Goal: Task Accomplishment & Management: Manage account settings

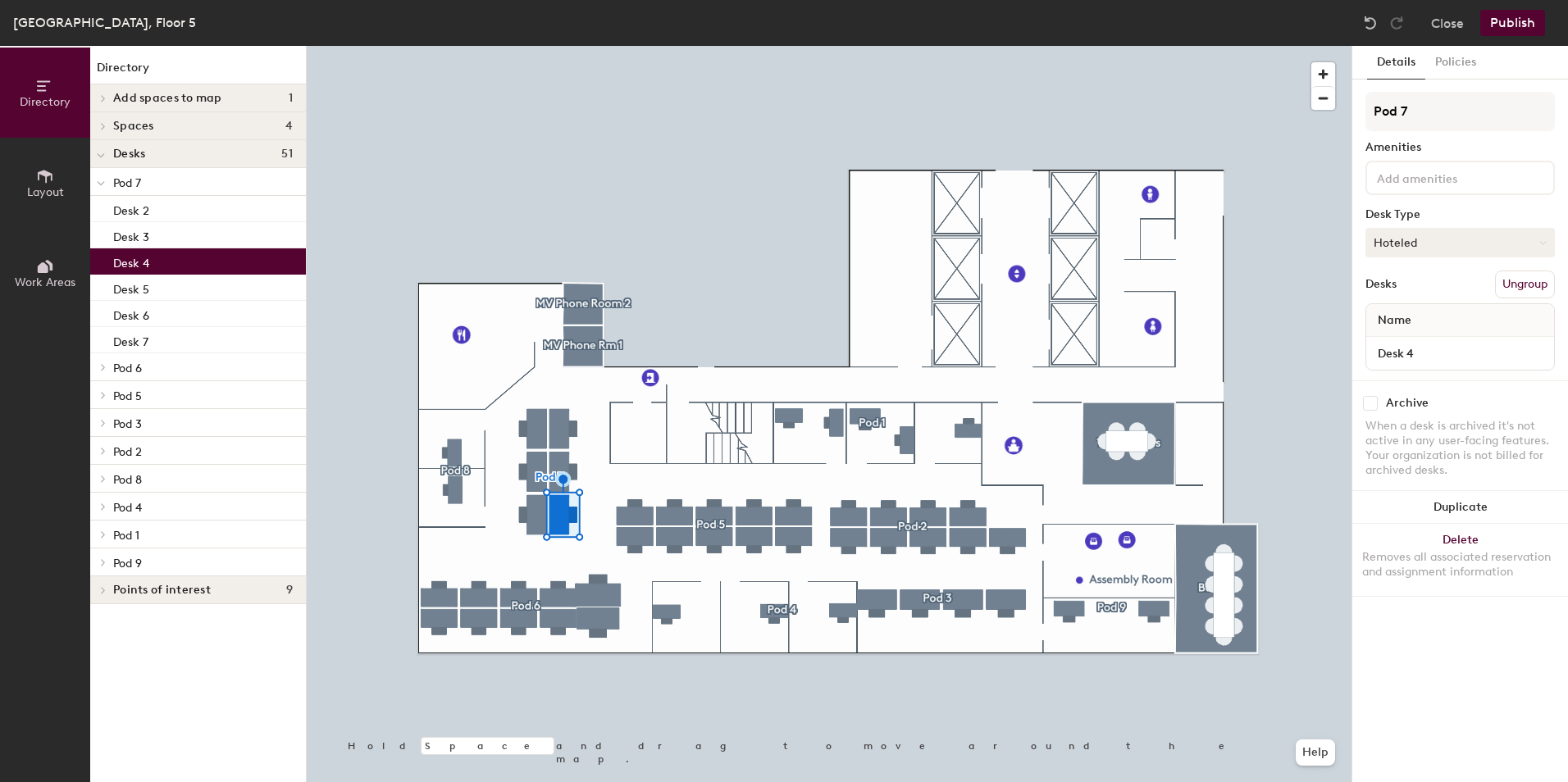
click at [1432, 251] on button "Hoteled" at bounding box center [1460, 243] width 189 height 29
click at [1411, 293] on div "Assigned" at bounding box center [1448, 294] width 164 height 25
click at [1462, 21] on button "Close" at bounding box center [1447, 22] width 33 height 26
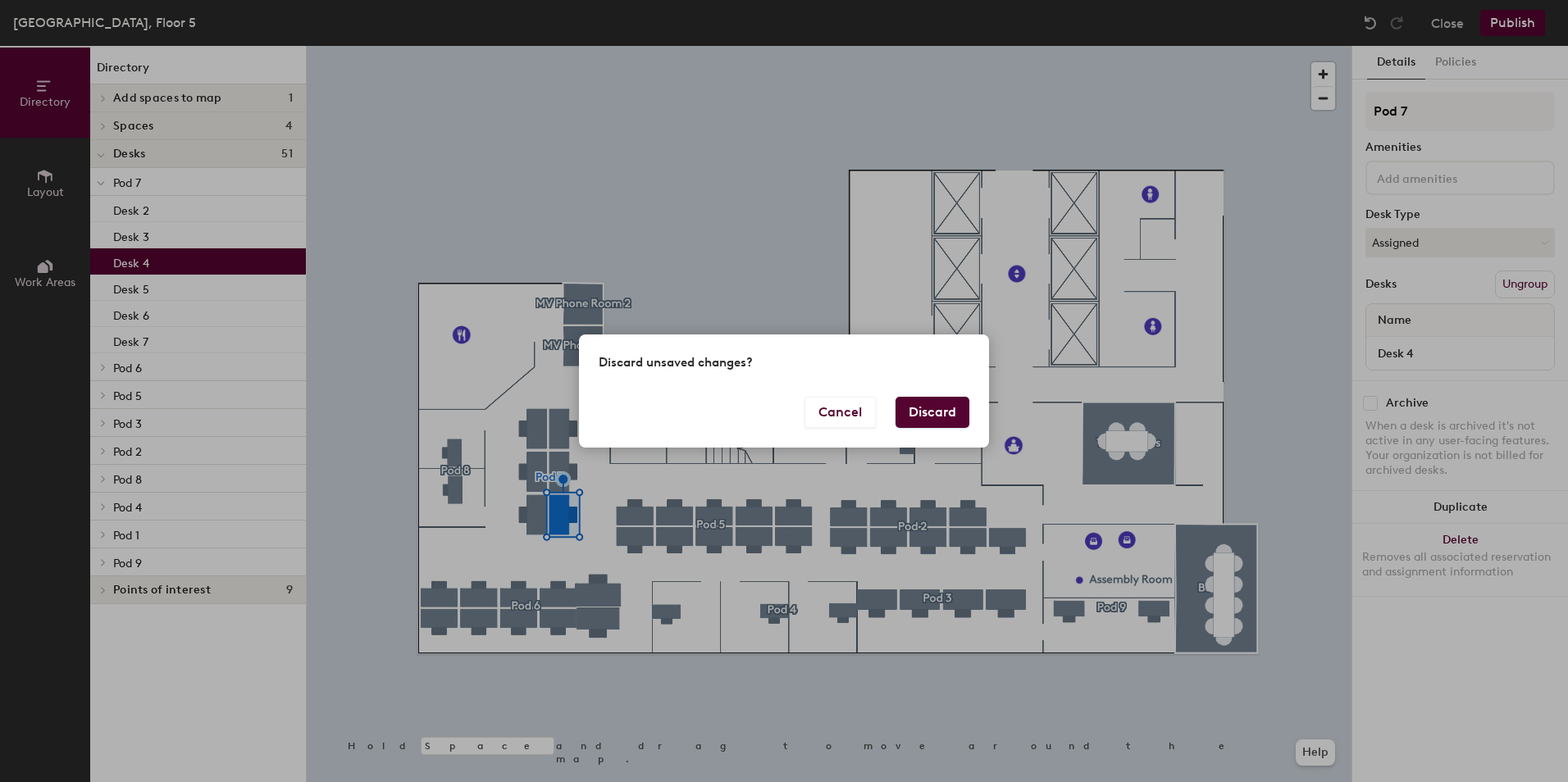
click at [926, 413] on button "Discard" at bounding box center [933, 413] width 74 height 31
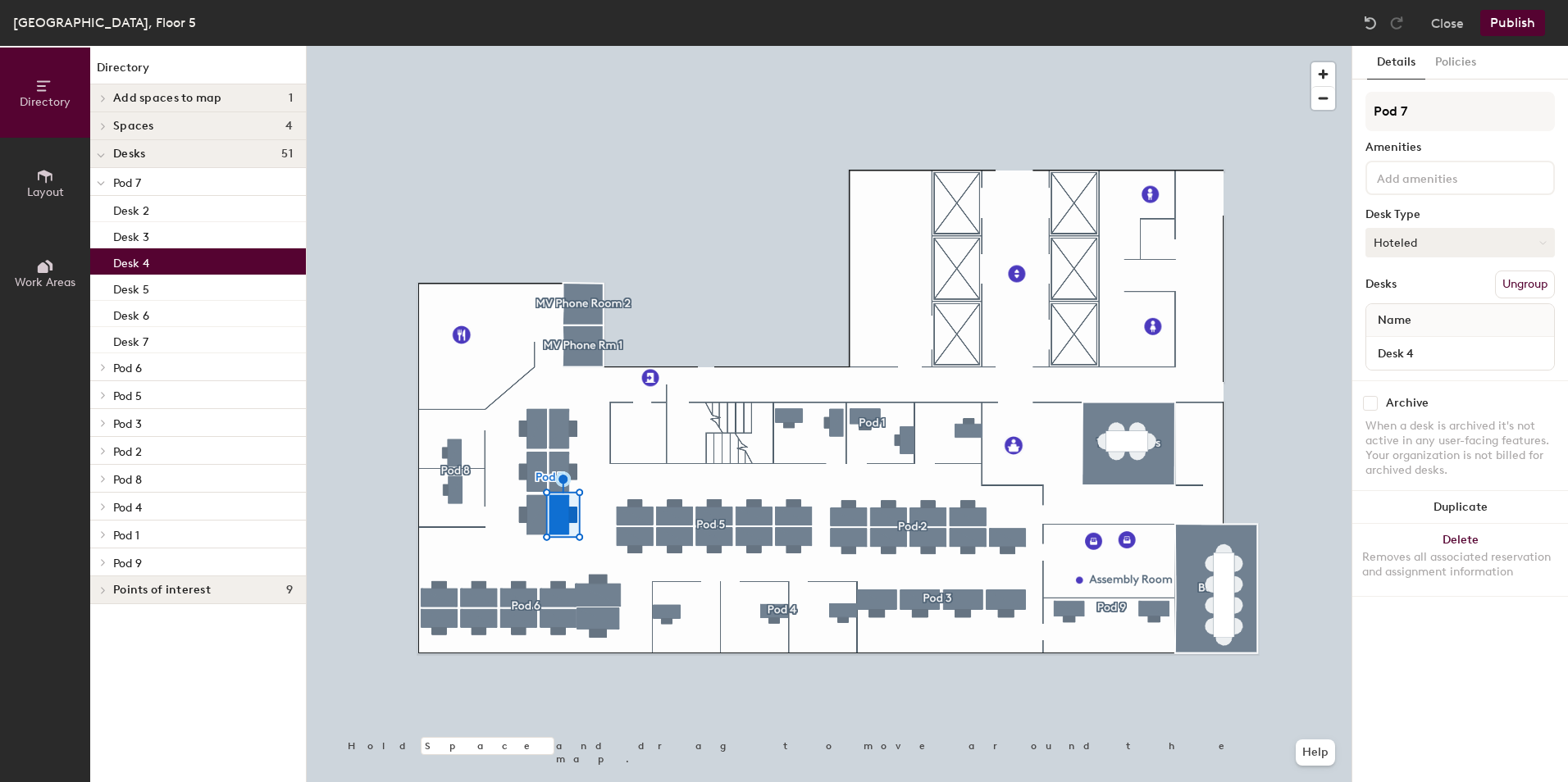
click at [1441, 235] on button "Hoteled" at bounding box center [1460, 243] width 189 height 29
click at [1412, 291] on div "Assigned" at bounding box center [1448, 294] width 164 height 25
click at [1525, 14] on button "Publish" at bounding box center [1512, 22] width 65 height 26
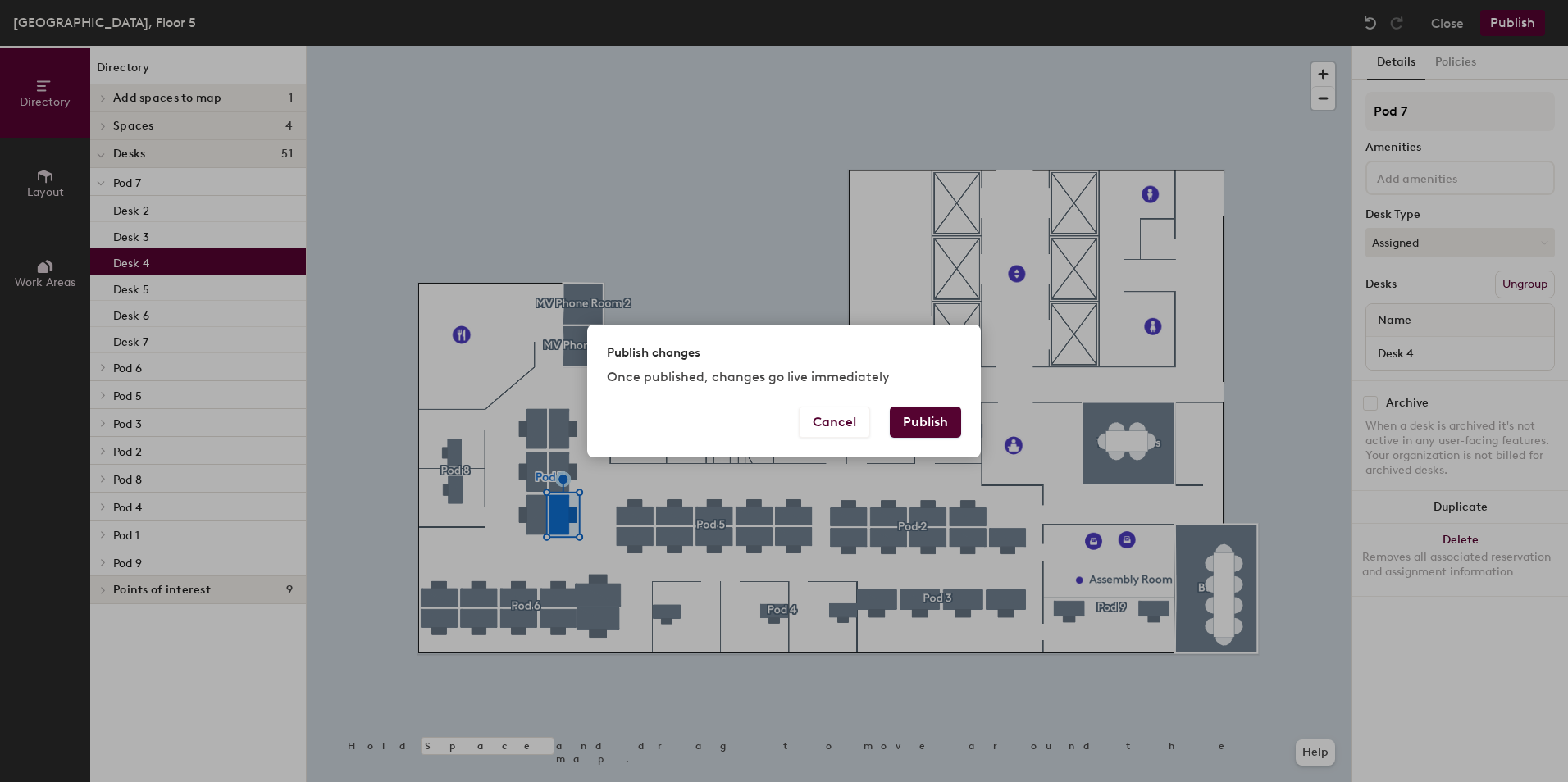
click at [933, 422] on button "Publish" at bounding box center [925, 422] width 71 height 31
